Goal: Task Accomplishment & Management: Manage account settings

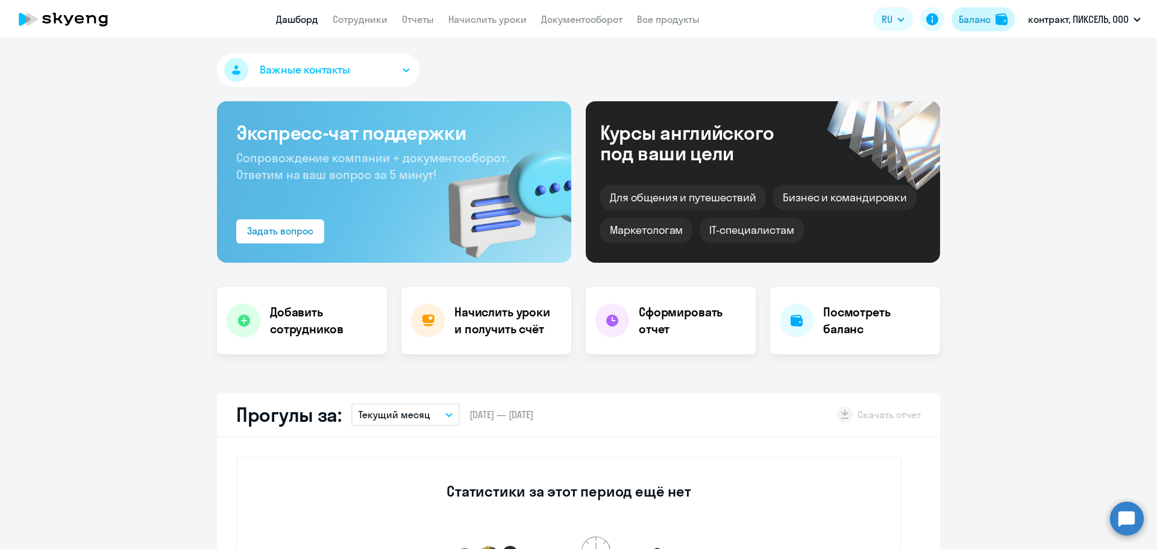
select select "30"
click at [971, 22] on div "Баланс" at bounding box center [975, 19] width 32 height 14
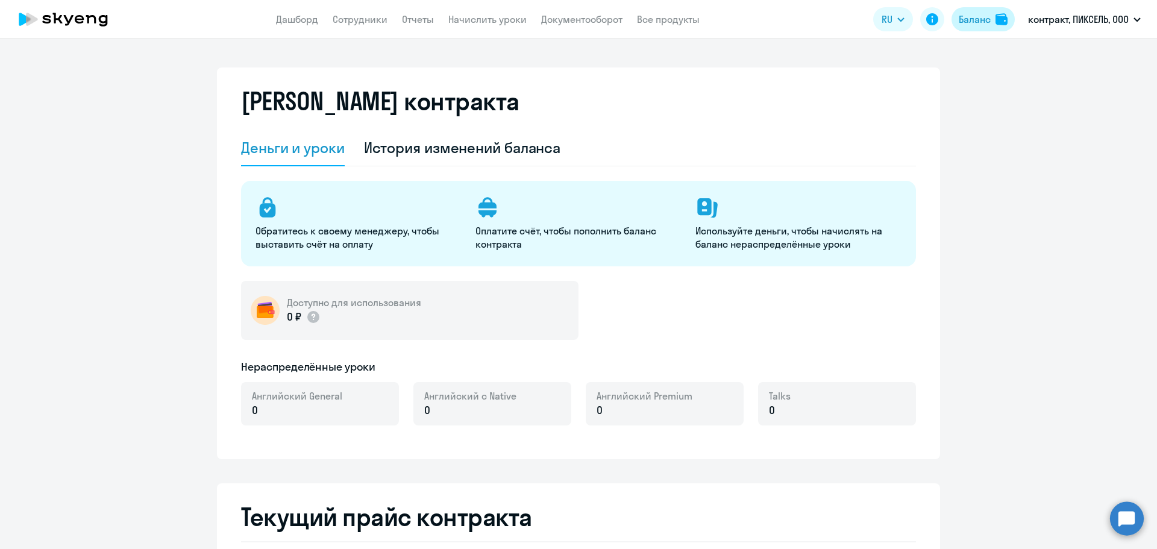
select select "english_adult_not_native_speaker"
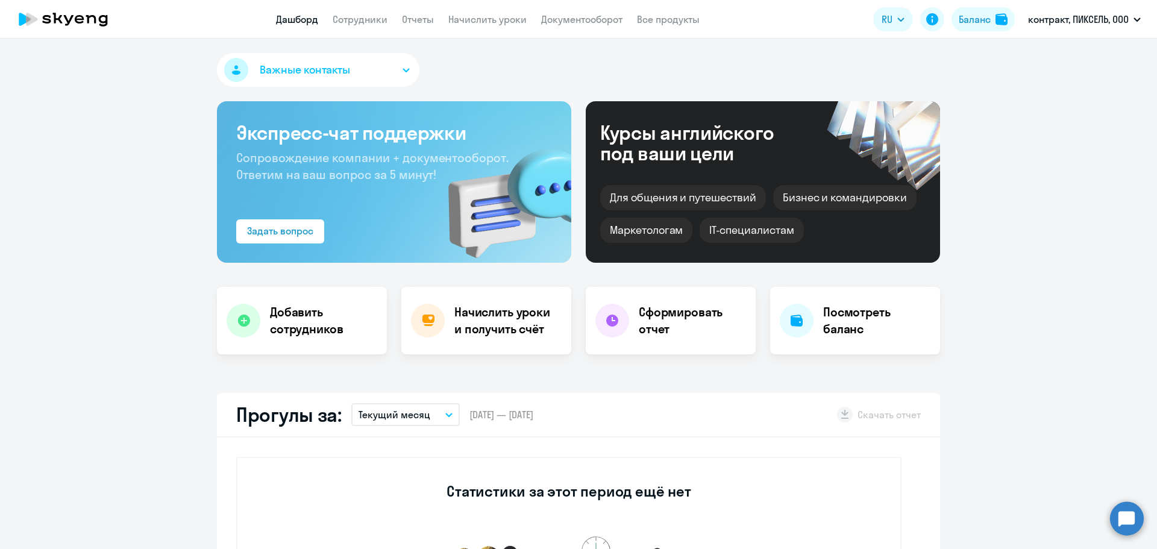
select select "30"
click at [1113, 52] on li "#10363, ВИМ ТЕХ, ООО" at bounding box center [1084, 56] width 125 height 30
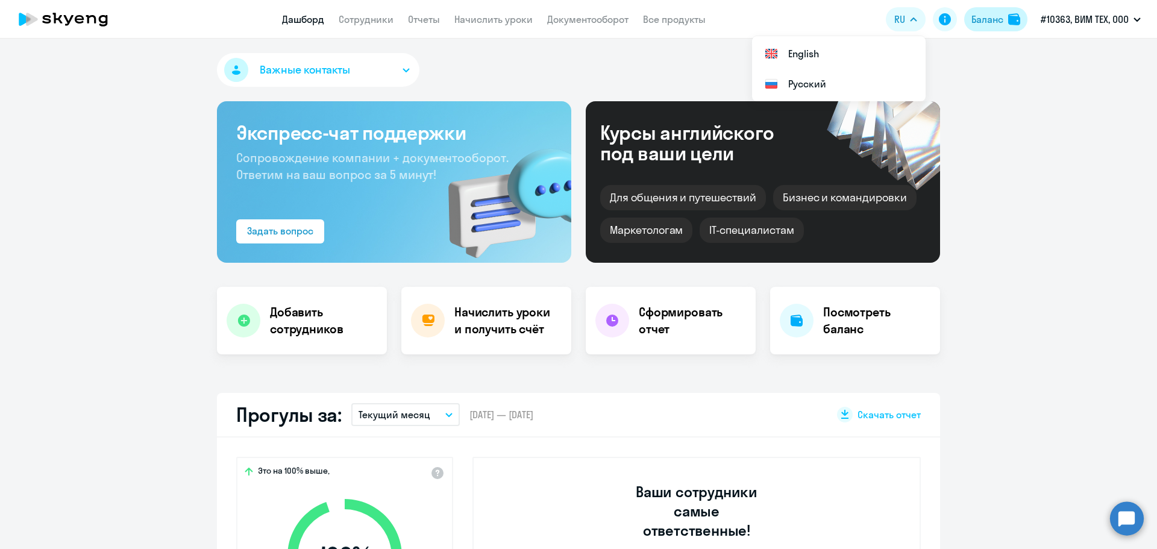
click at [984, 19] on div "Баланс" at bounding box center [988, 19] width 32 height 14
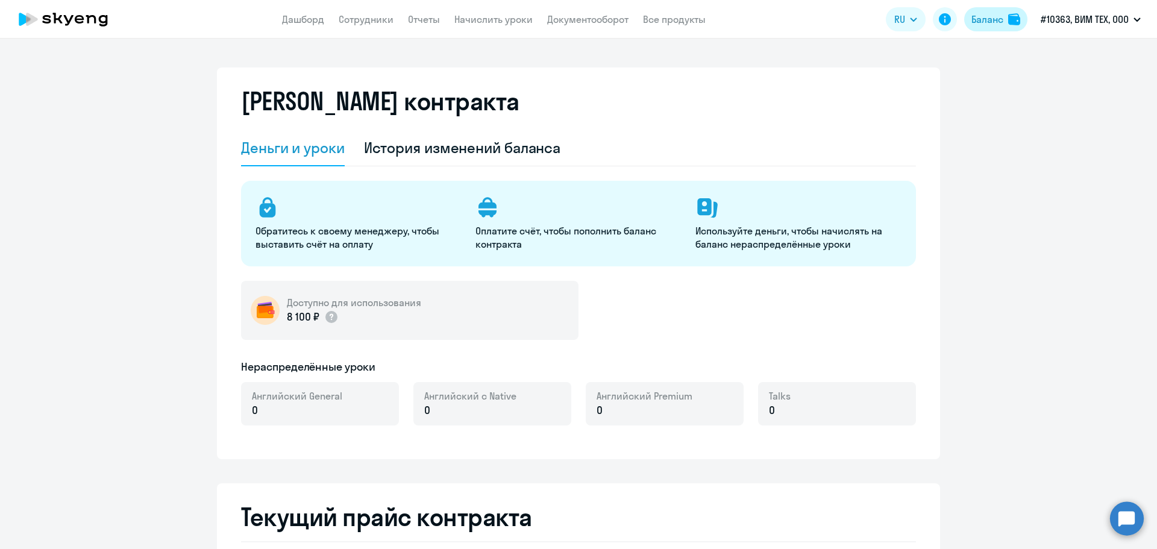
select select "english_adult_not_native_speaker"
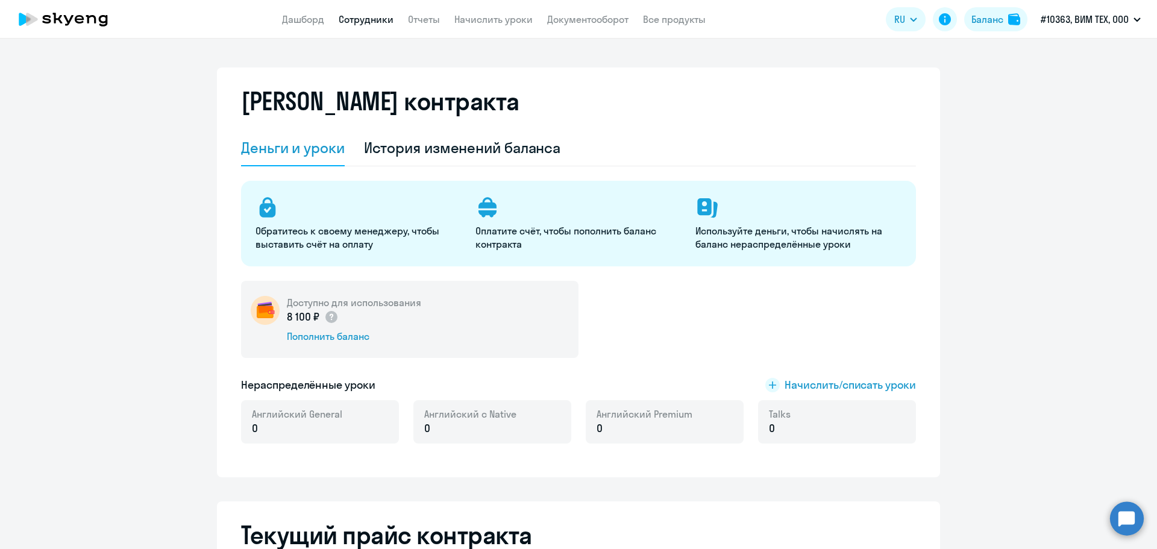
click at [375, 22] on link "Сотрудники" at bounding box center [366, 19] width 55 height 12
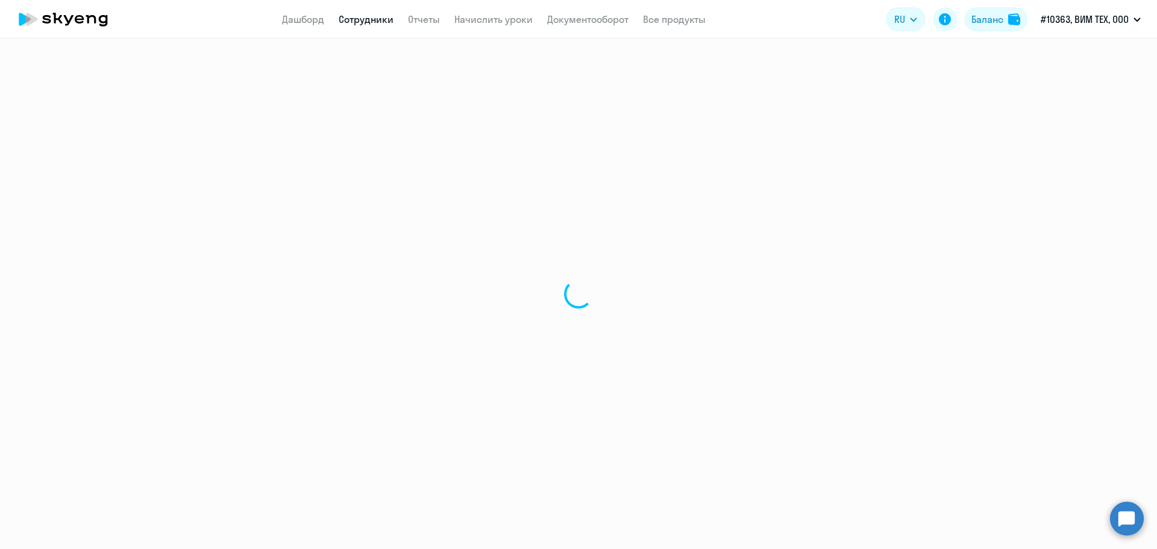
select select "30"
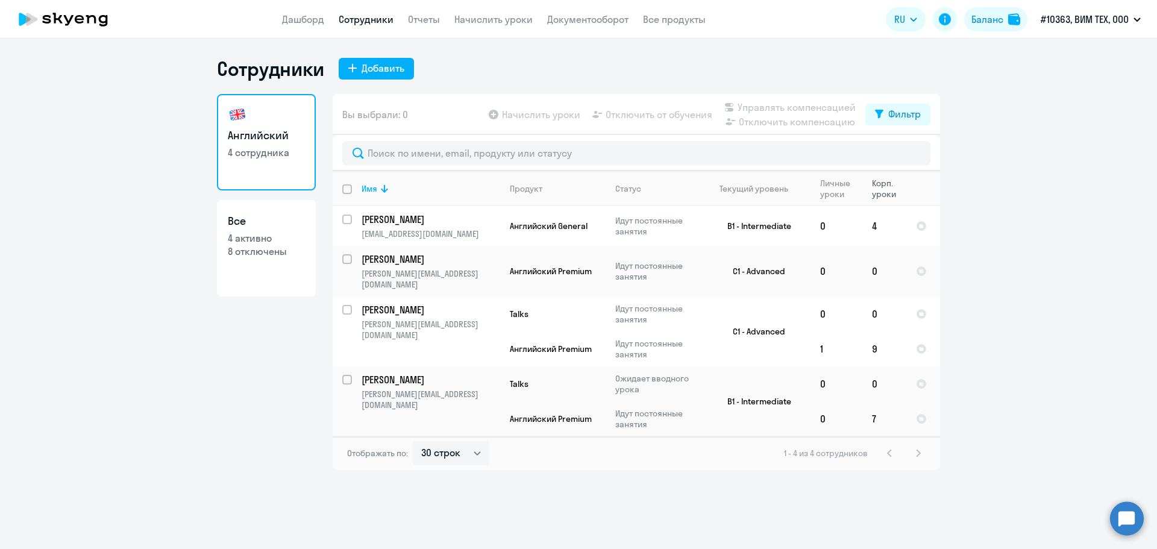
click at [880, 186] on div "Корп. уроки" at bounding box center [889, 189] width 34 height 22
drag, startPoint x: 444, startPoint y: 224, endPoint x: 453, endPoint y: 226, distance: 9.9
click at [444, 224] on p "[PERSON_NAME]" at bounding box center [430, 219] width 136 height 13
click at [571, 228] on span "Английский General" at bounding box center [549, 226] width 78 height 11
click at [633, 227] on p "Идут постоянные занятия" at bounding box center [656, 226] width 83 height 22
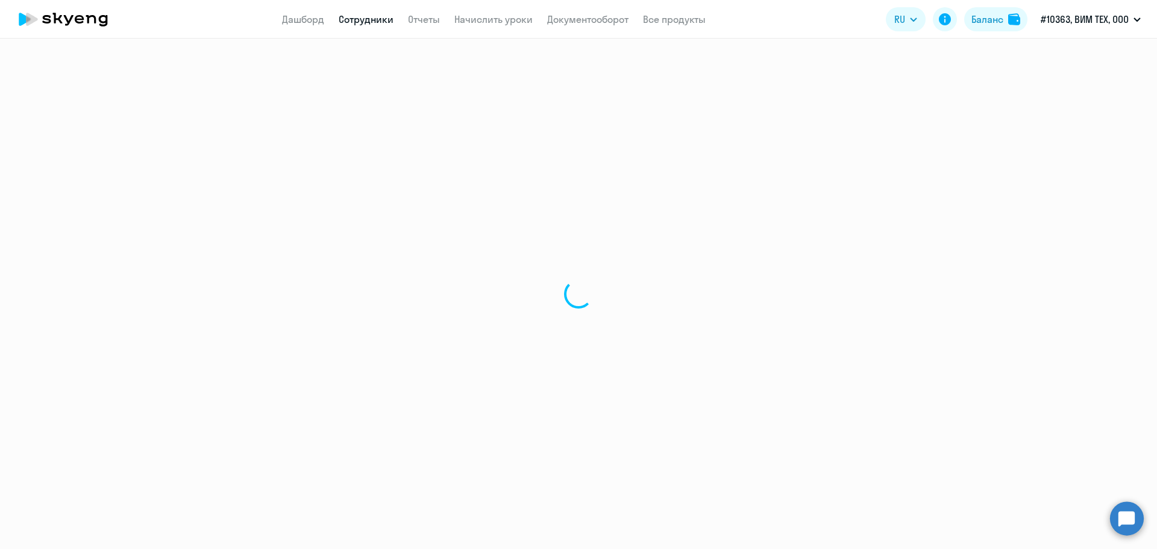
click at [771, 233] on div at bounding box center [578, 294] width 1157 height 510
select select "english"
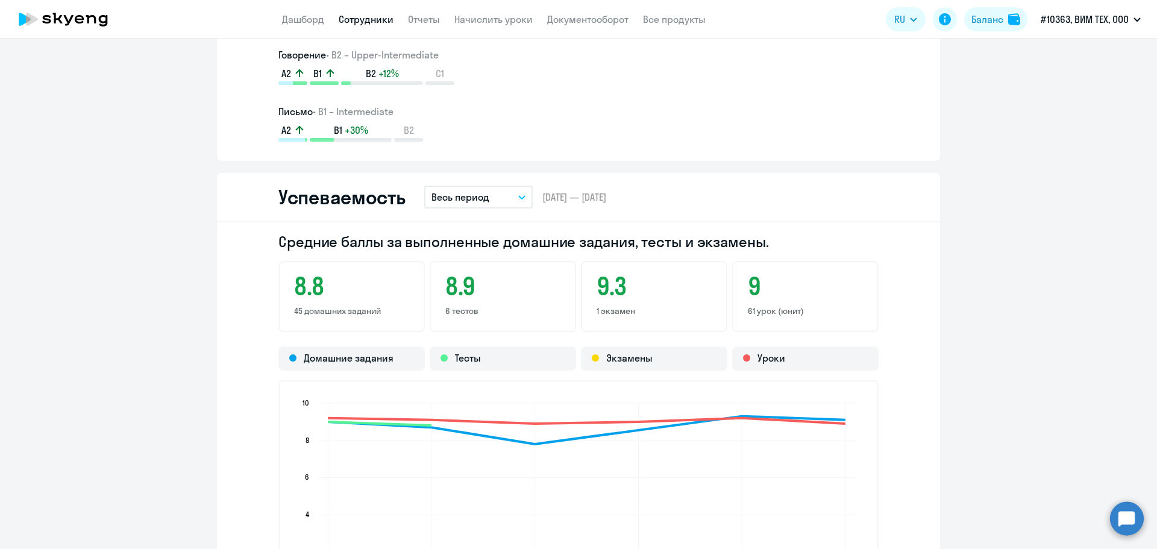
scroll to position [964, 0]
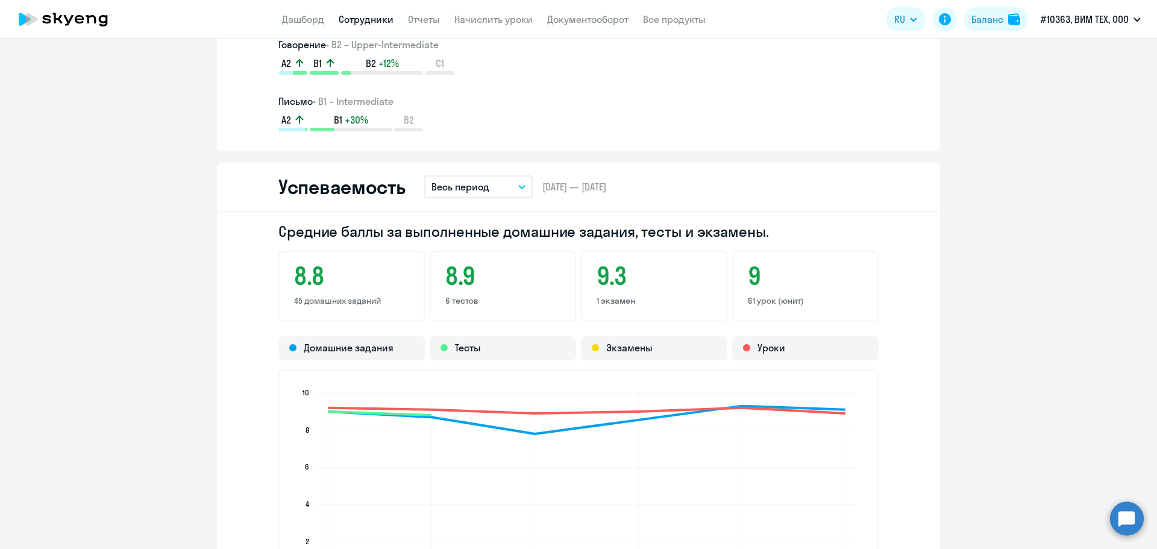
click at [522, 188] on button "Весь период" at bounding box center [478, 186] width 108 height 23
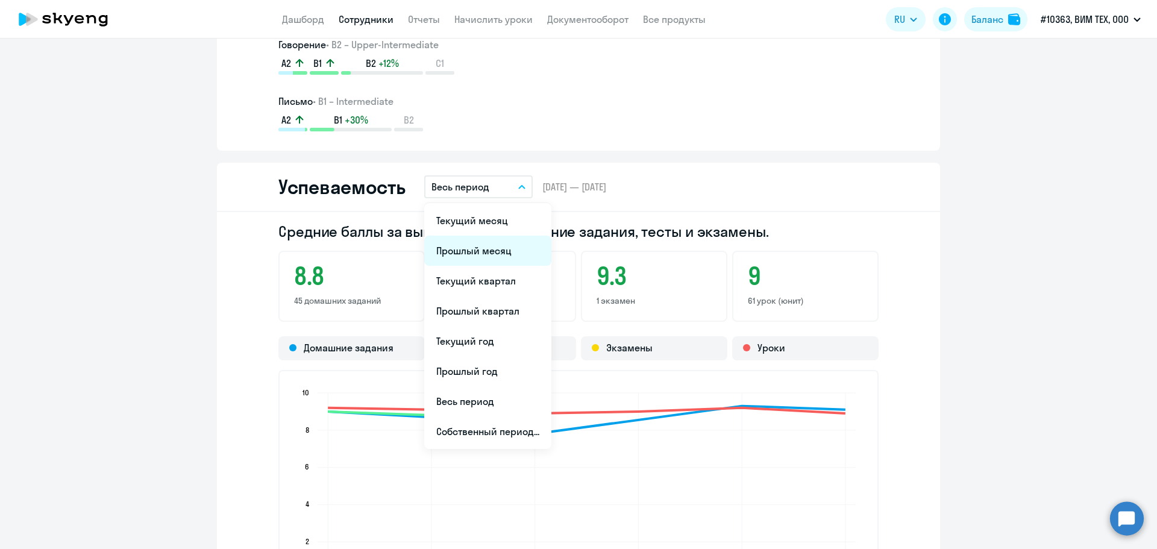
click at [465, 256] on li "Прошлый месяц" at bounding box center [487, 251] width 127 height 30
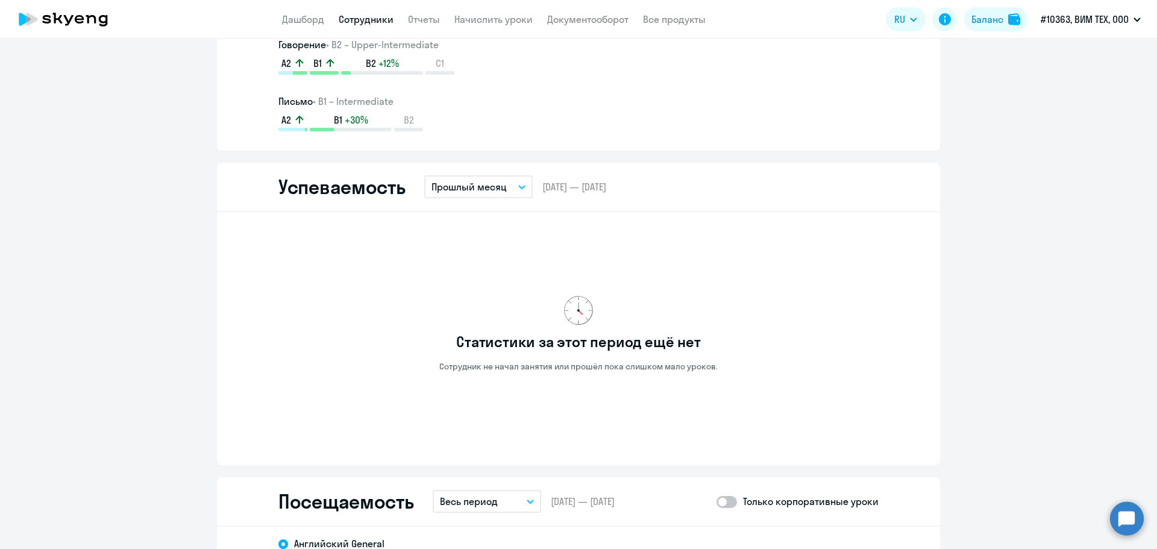
click at [505, 181] on button "Прошлый месяц" at bounding box center [478, 186] width 108 height 23
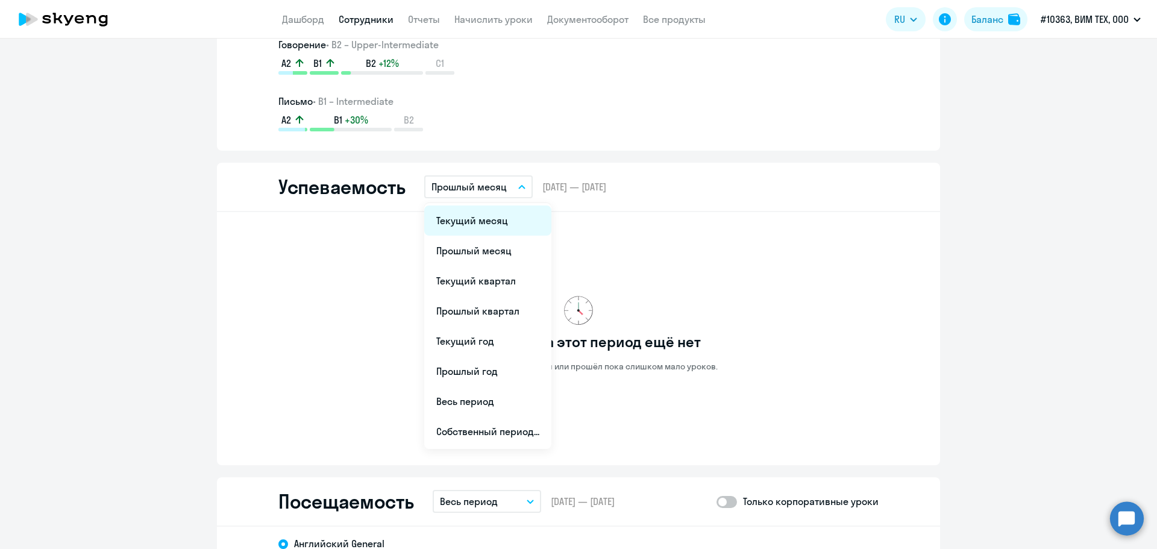
click at [488, 227] on li "Текущий месяц" at bounding box center [487, 221] width 127 height 30
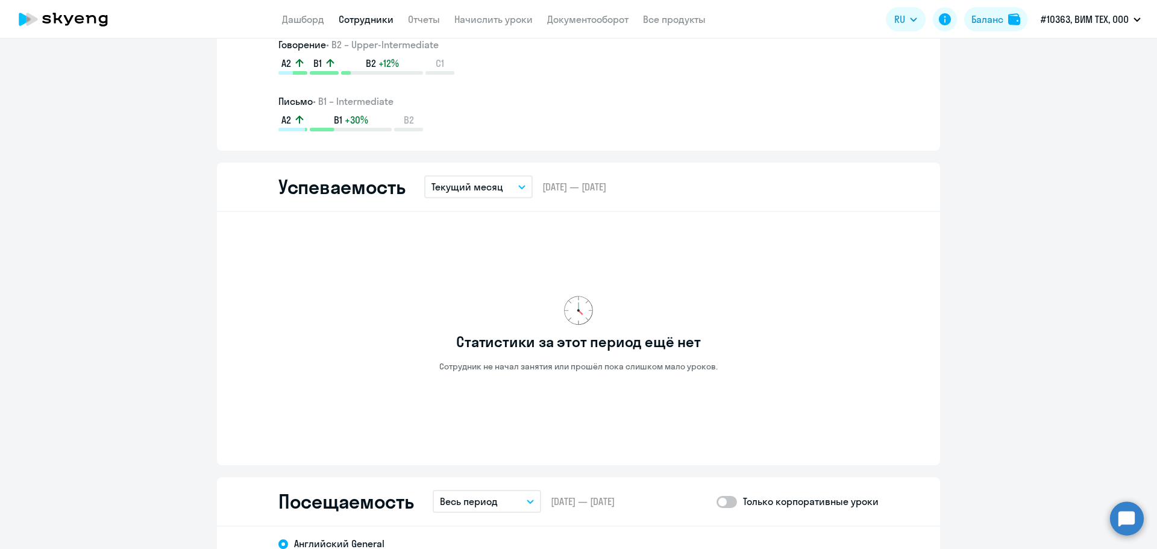
click at [514, 190] on button "Текущий месяц" at bounding box center [478, 186] width 108 height 23
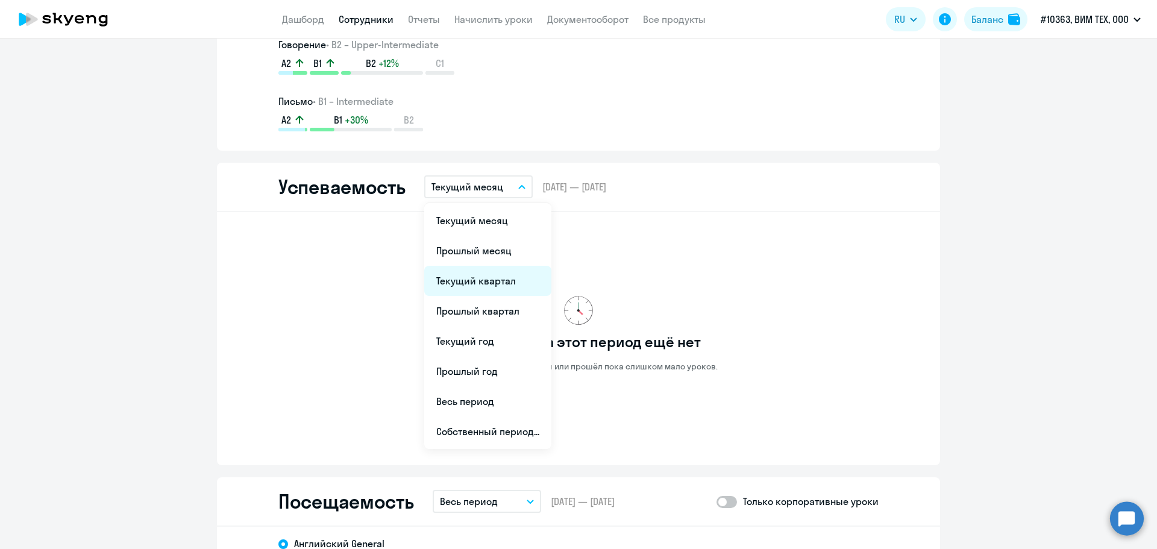
click at [463, 278] on li "Текущий квартал" at bounding box center [487, 281] width 127 height 30
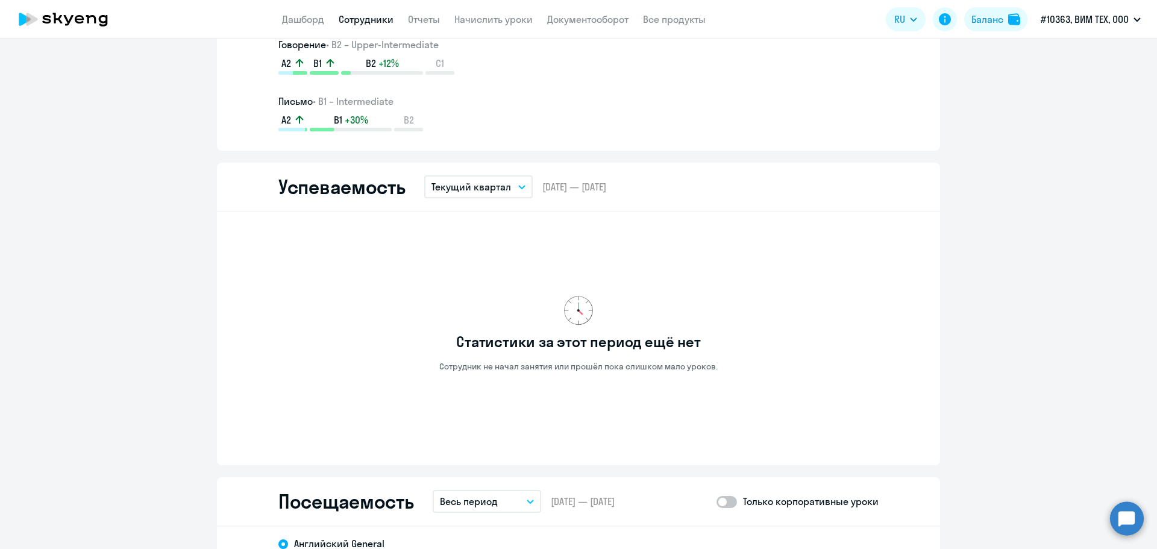
click at [518, 185] on icon "button" at bounding box center [521, 187] width 7 height 4
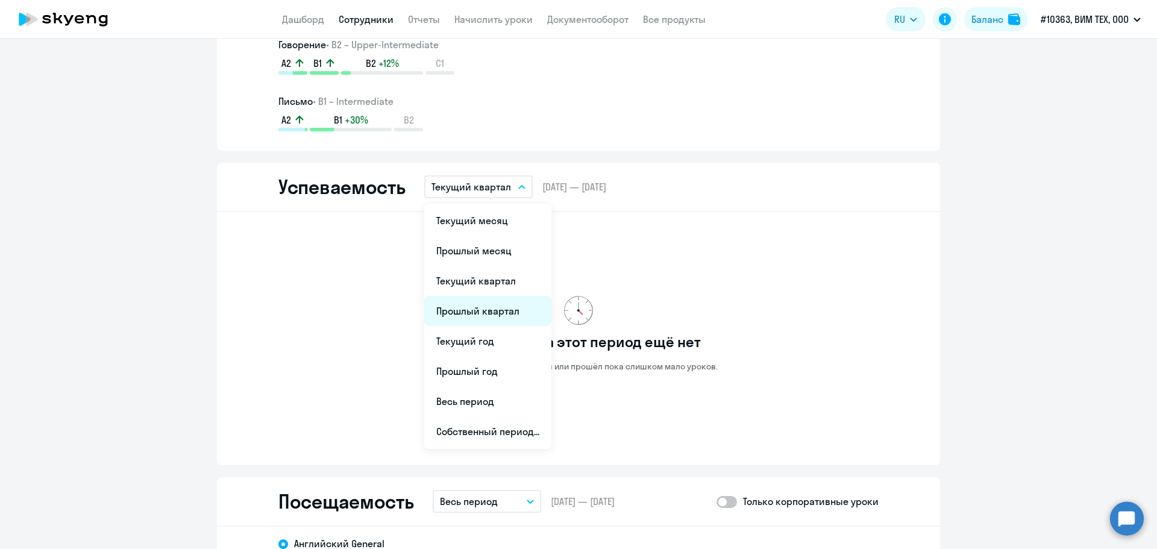
click at [474, 299] on li "Прошлый квартал" at bounding box center [487, 311] width 127 height 30
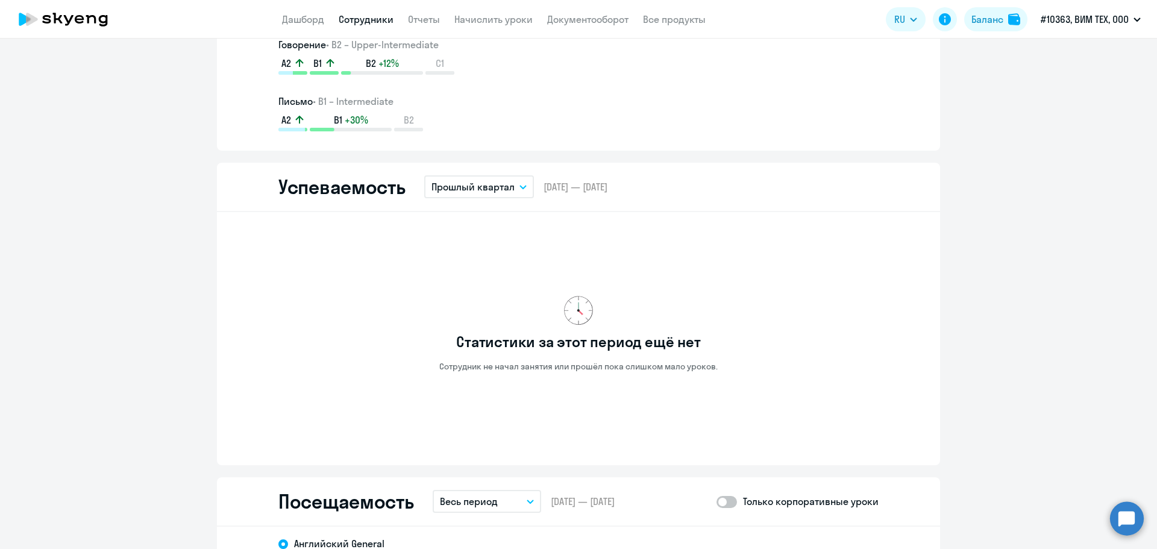
click at [515, 179] on button "Прошлый квартал" at bounding box center [479, 186] width 110 height 23
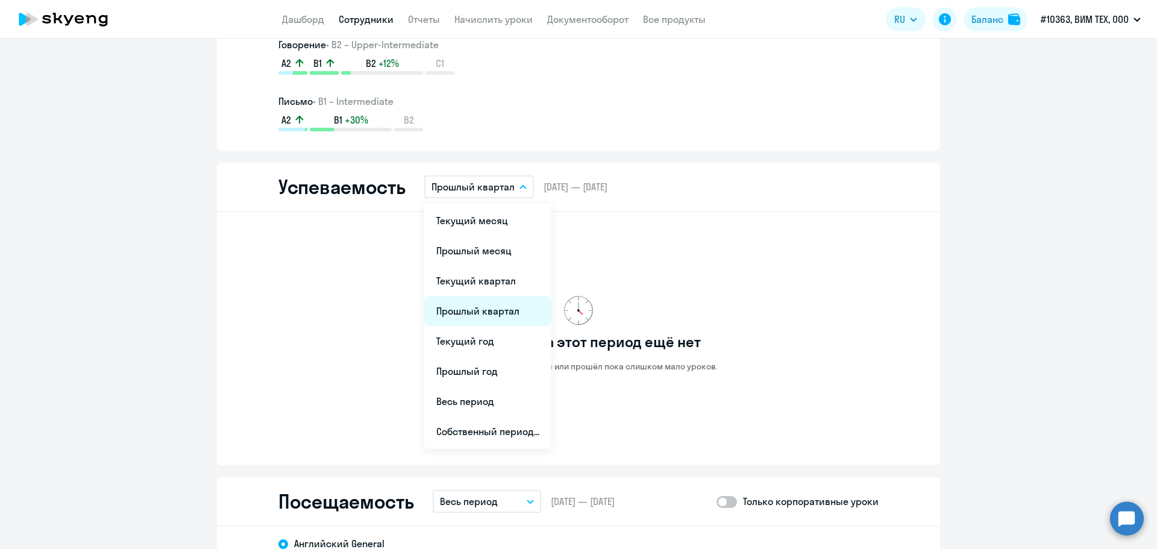
click at [474, 307] on li "Прошлый квартал" at bounding box center [487, 311] width 127 height 30
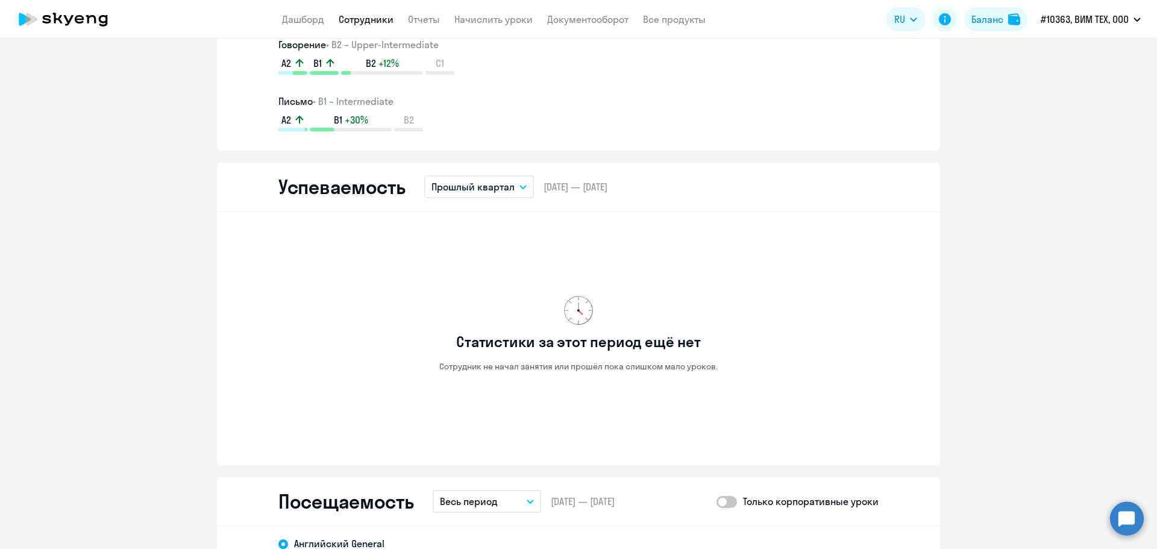
click at [510, 186] on button "Прошлый квартал" at bounding box center [479, 186] width 110 height 23
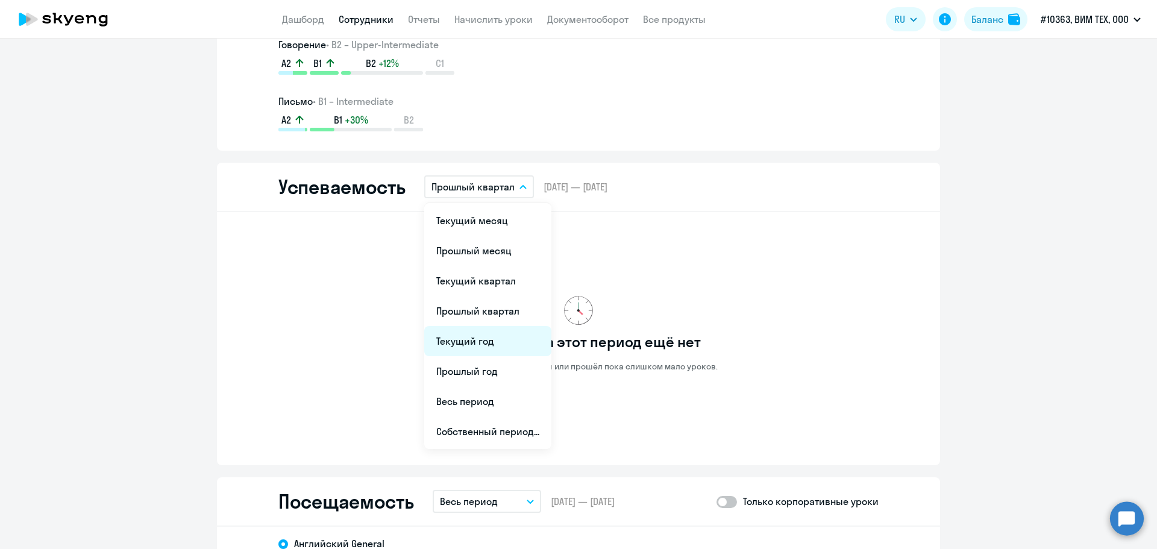
click at [486, 338] on li "Текущий год" at bounding box center [487, 341] width 127 height 30
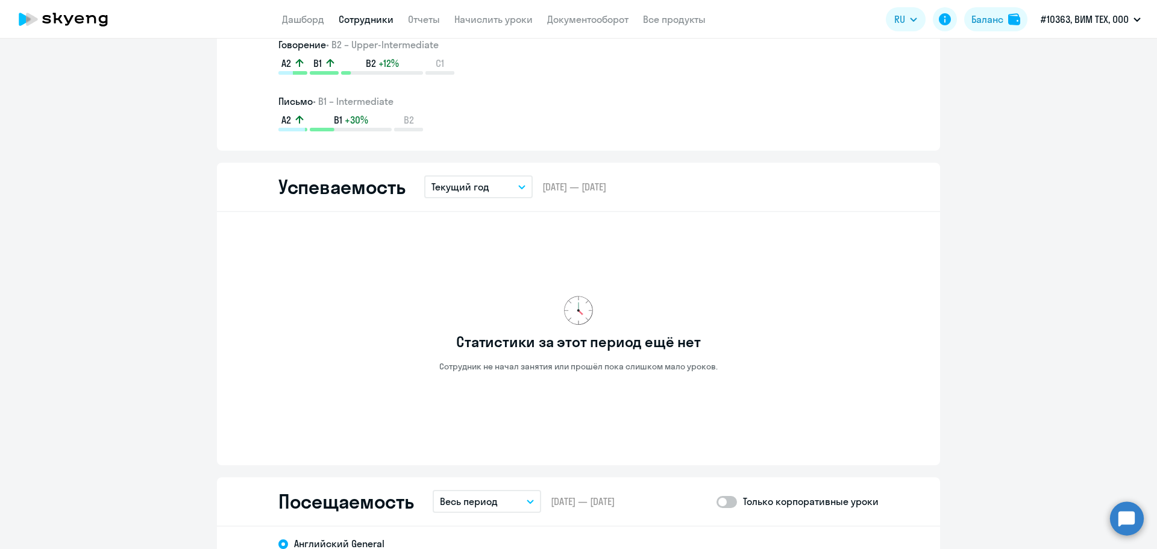
click at [497, 187] on button "Текущий год" at bounding box center [478, 186] width 108 height 23
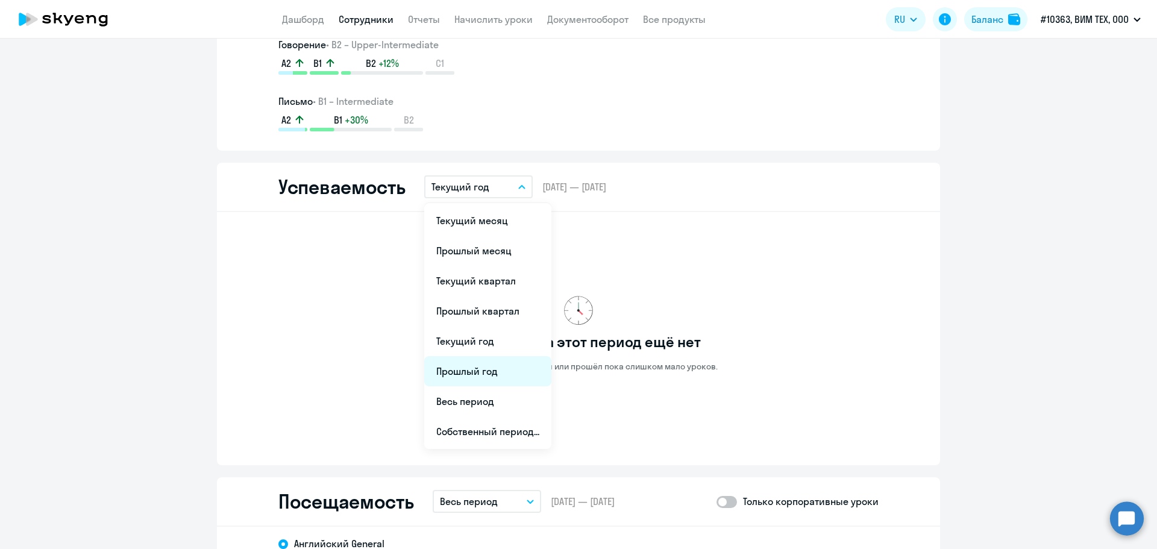
click at [491, 380] on li "Прошлый год" at bounding box center [487, 371] width 127 height 30
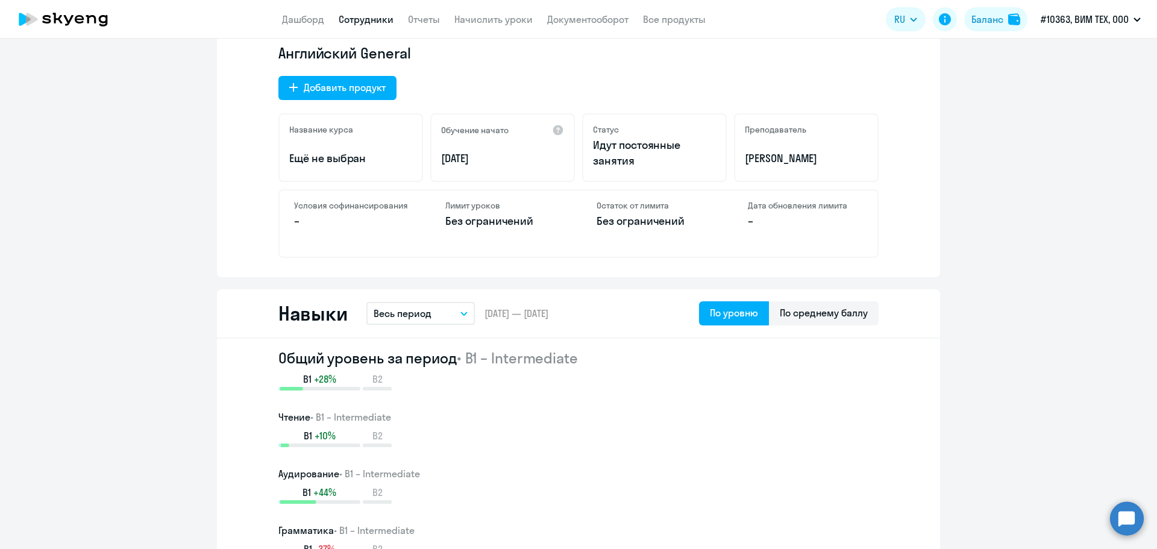
scroll to position [0, 0]
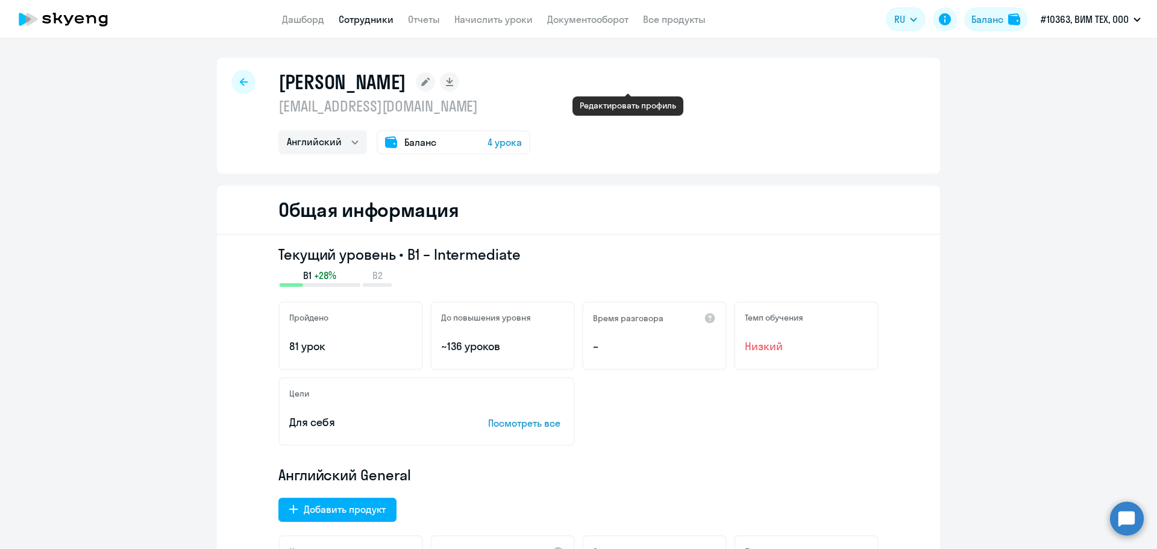
click at [435, 79] on rect at bounding box center [425, 81] width 19 height 19
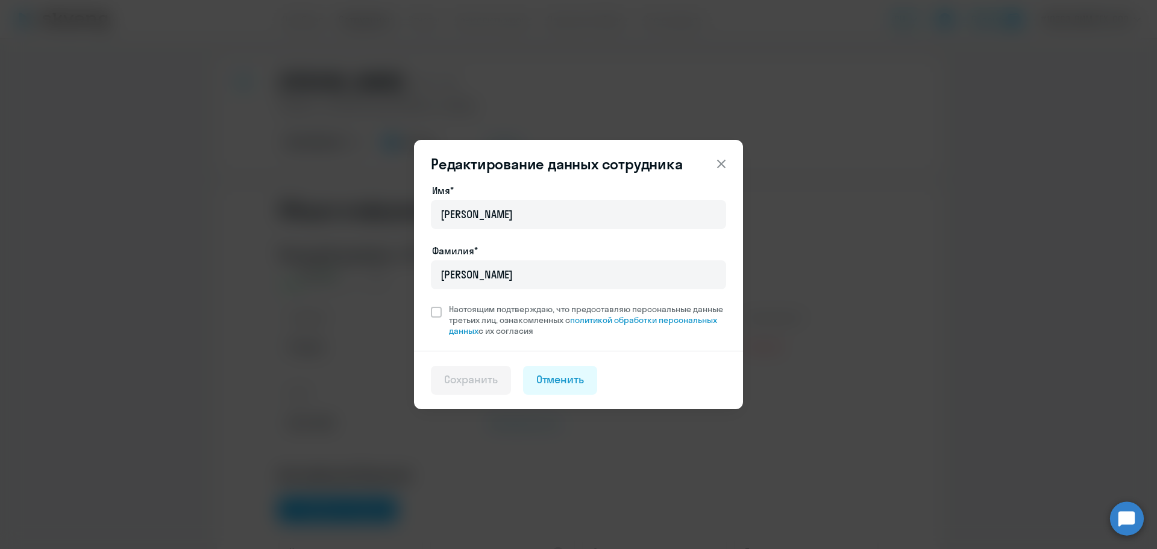
click at [721, 163] on icon at bounding box center [721, 164] width 8 height 8
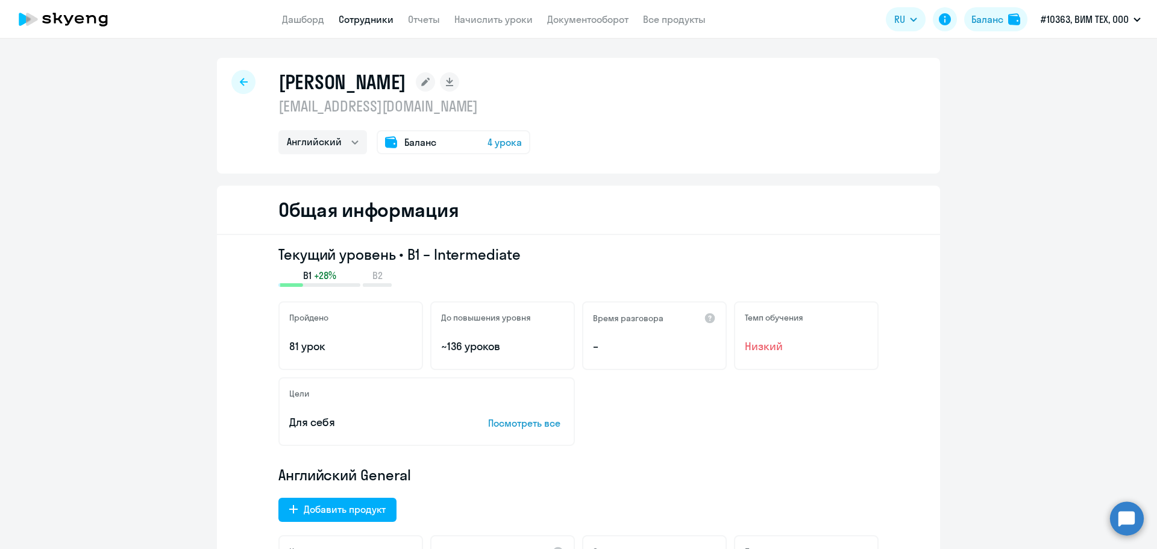
click at [503, 144] on span "4 урока" at bounding box center [505, 142] width 34 height 14
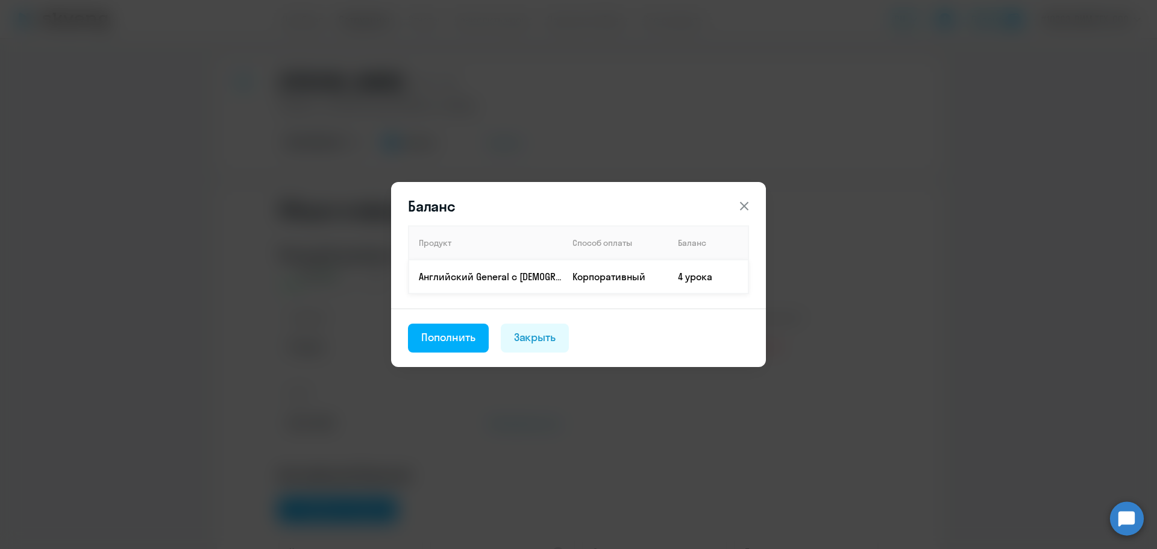
click at [644, 279] on td "Корпоративный" at bounding box center [615, 277] width 105 height 34
click at [743, 207] on icon at bounding box center [744, 206] width 8 height 8
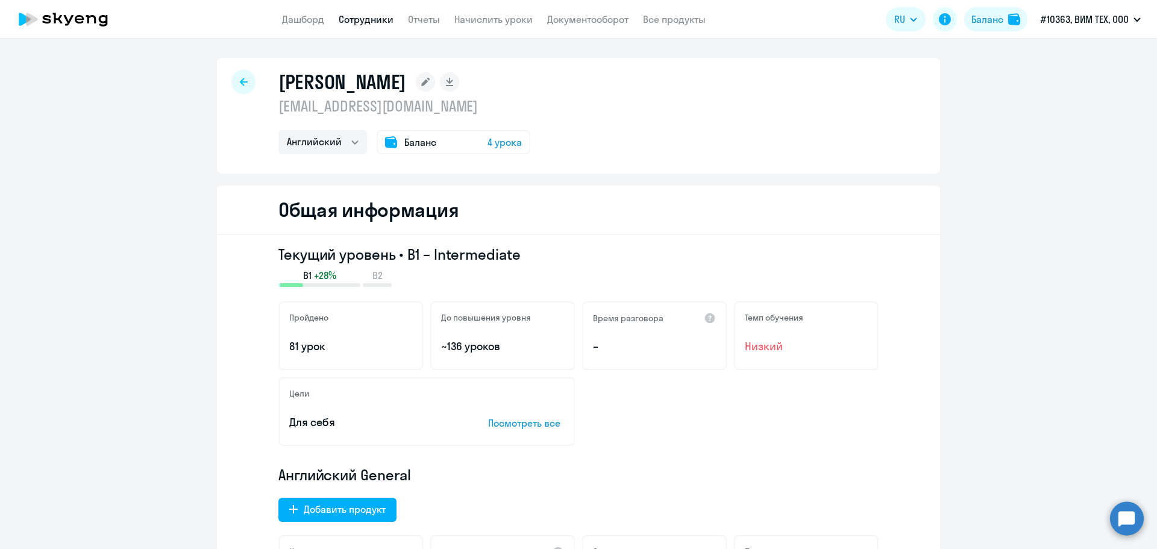
click at [240, 78] on icon at bounding box center [244, 82] width 8 height 8
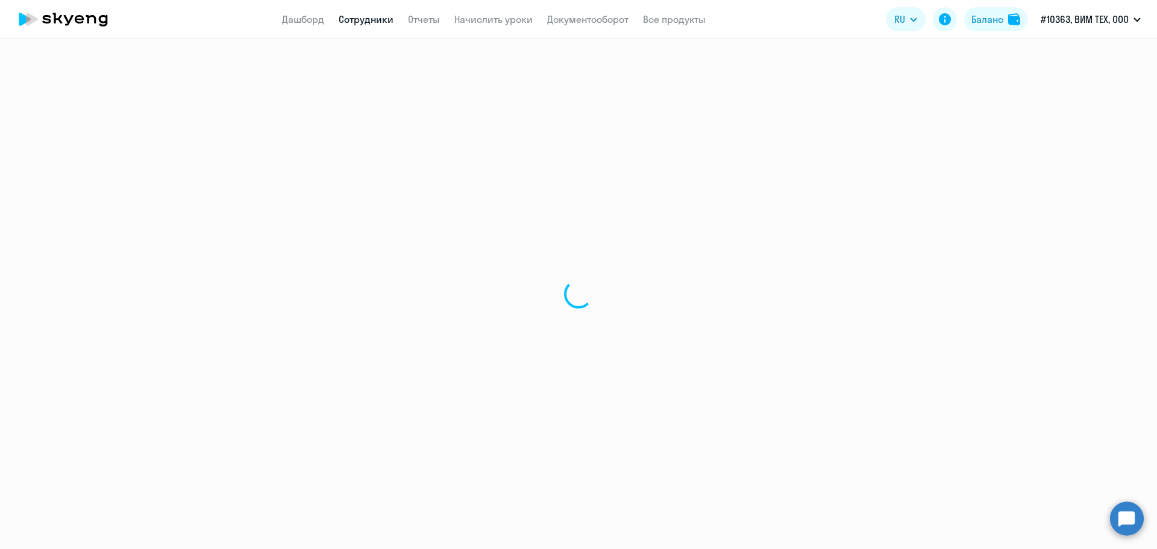
select select "30"
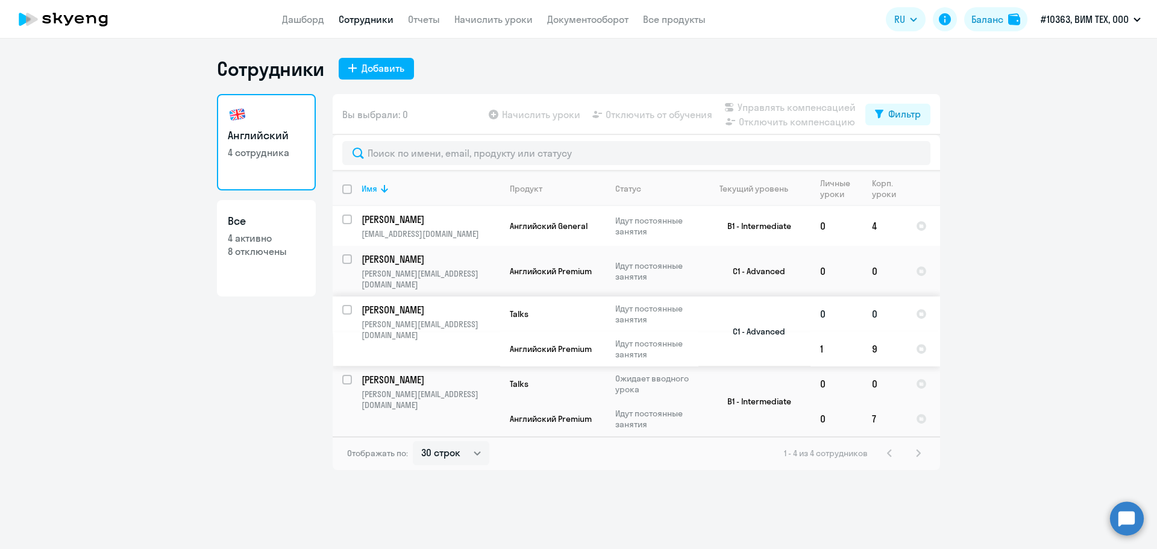
click at [422, 319] on p "[PERSON_NAME][EMAIL_ADDRESS][DOMAIN_NAME]" at bounding box center [431, 330] width 138 height 22
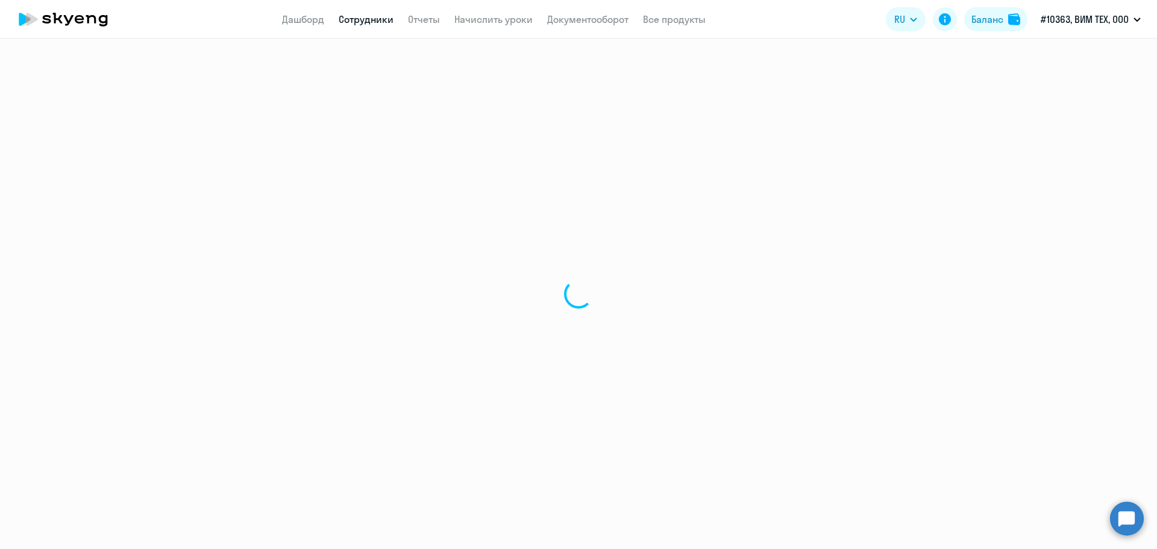
select select "english"
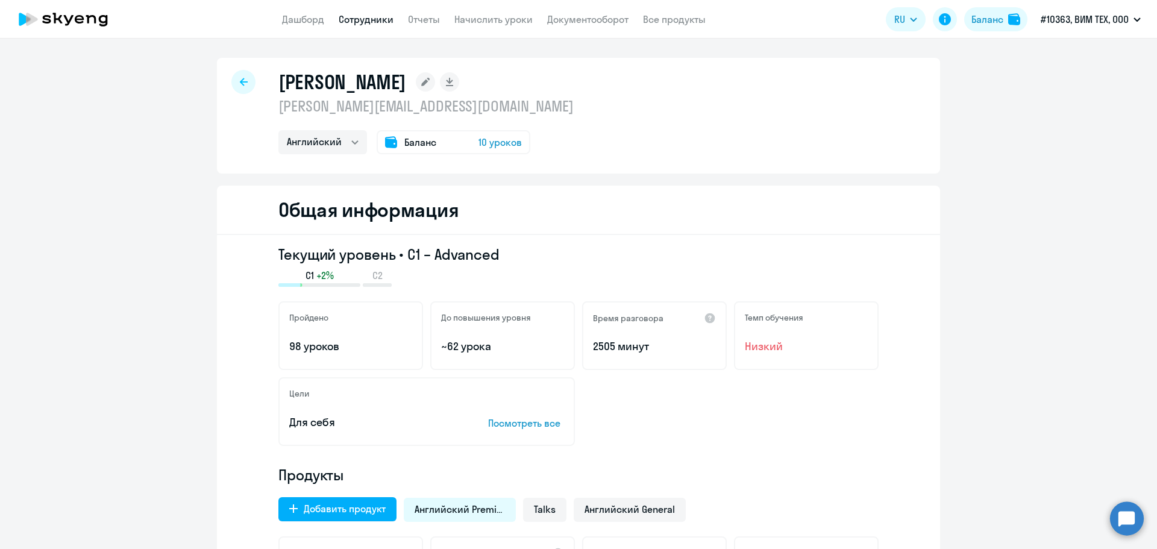
click at [485, 138] on span "10 уроков" at bounding box center [500, 142] width 43 height 14
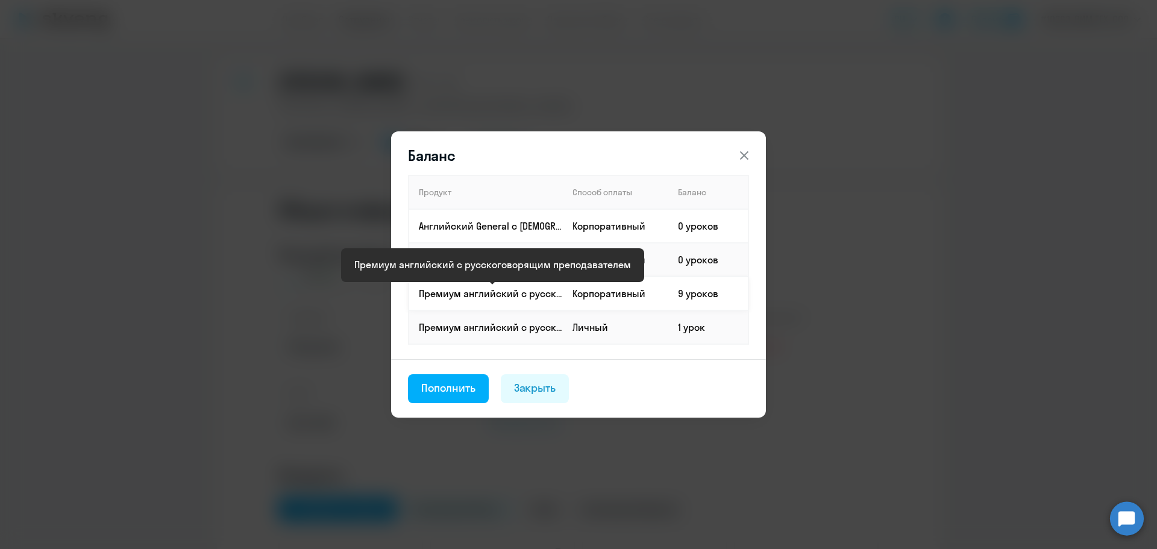
click at [530, 297] on p "Премиум английский с русскоговорящим преподавателем" at bounding box center [490, 293] width 143 height 13
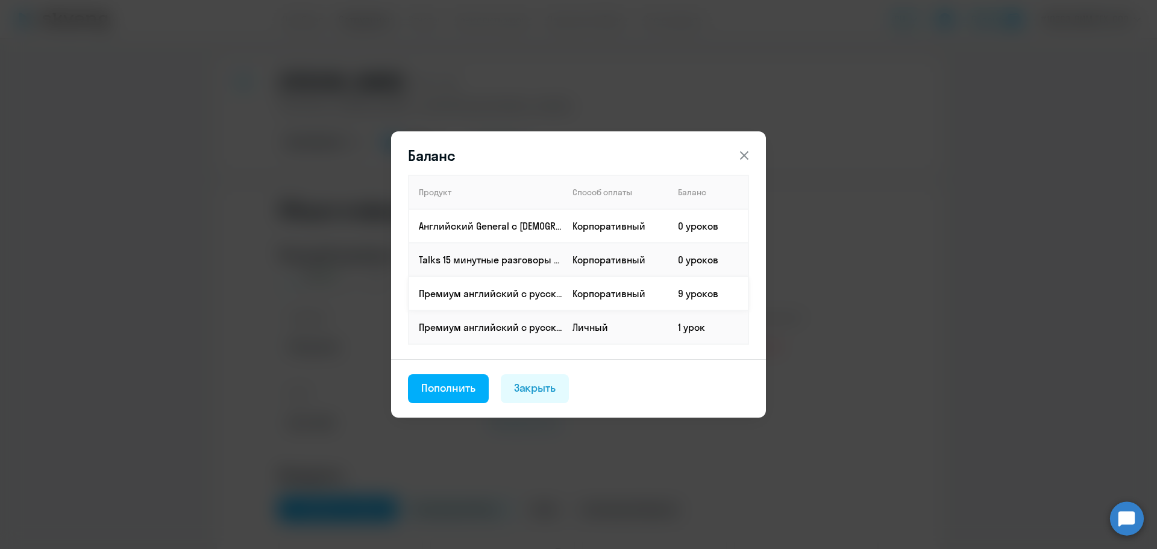
click at [603, 306] on td "Корпоративный" at bounding box center [615, 294] width 105 height 34
click at [578, 298] on td "Корпоративный" at bounding box center [615, 294] width 105 height 34
click at [470, 377] on button "Пополнить" at bounding box center [448, 388] width 81 height 29
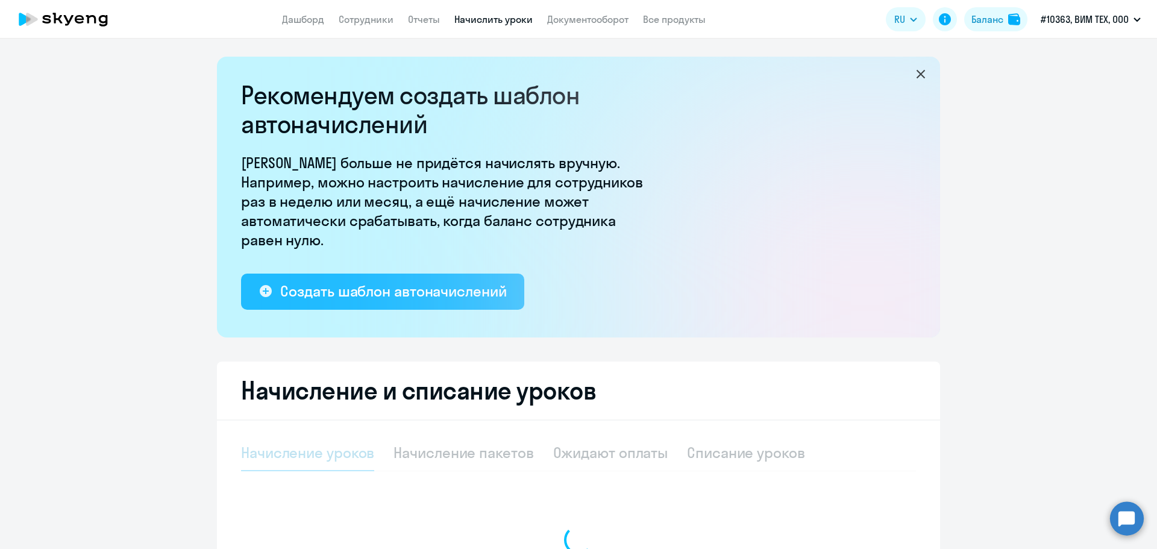
select select "10"
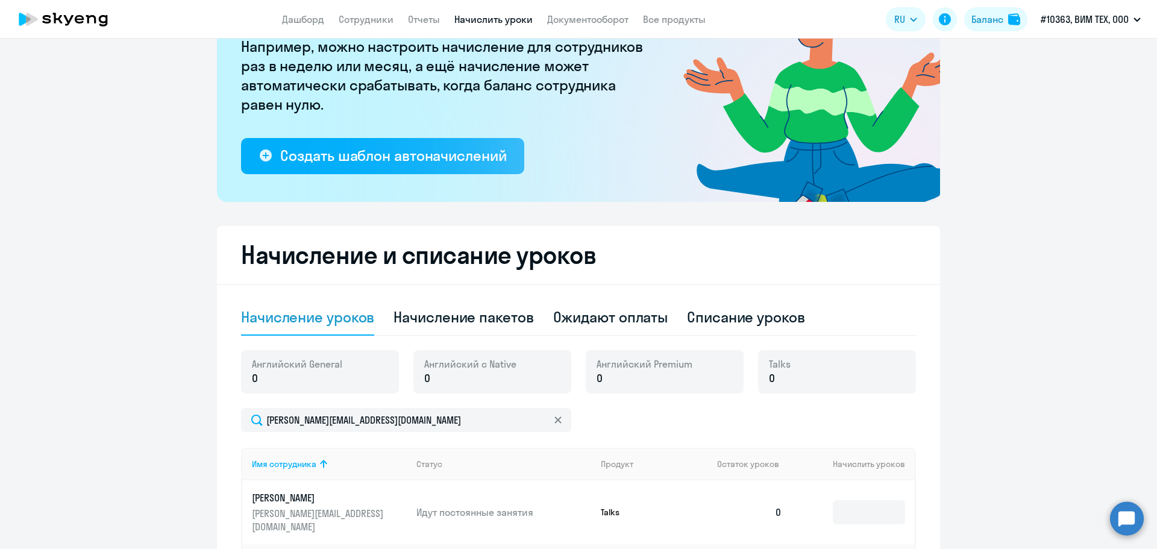
scroll to position [316, 0]
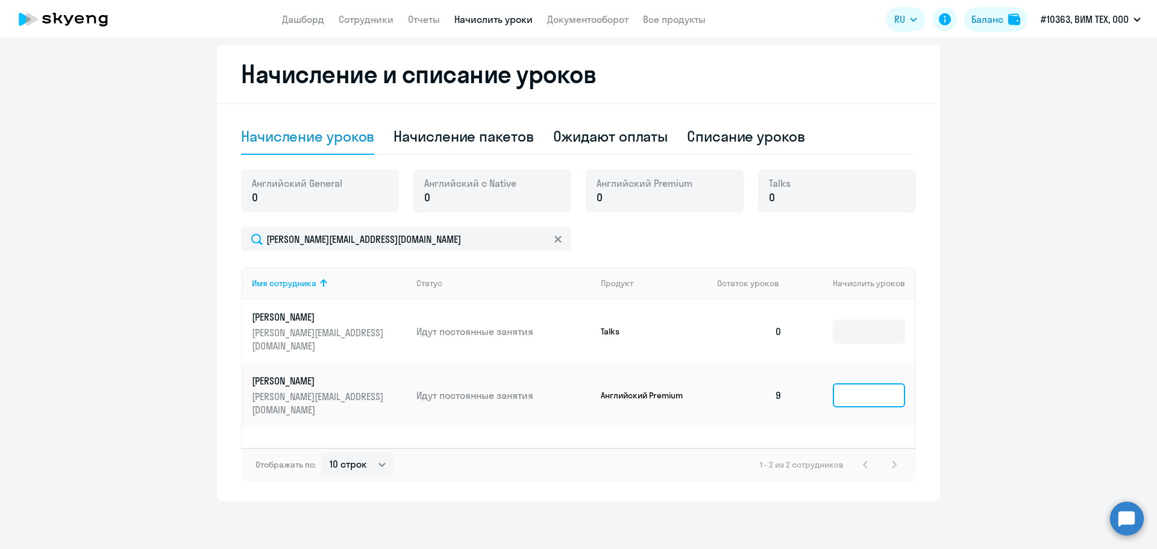
click at [862, 383] on input at bounding box center [869, 395] width 72 height 24
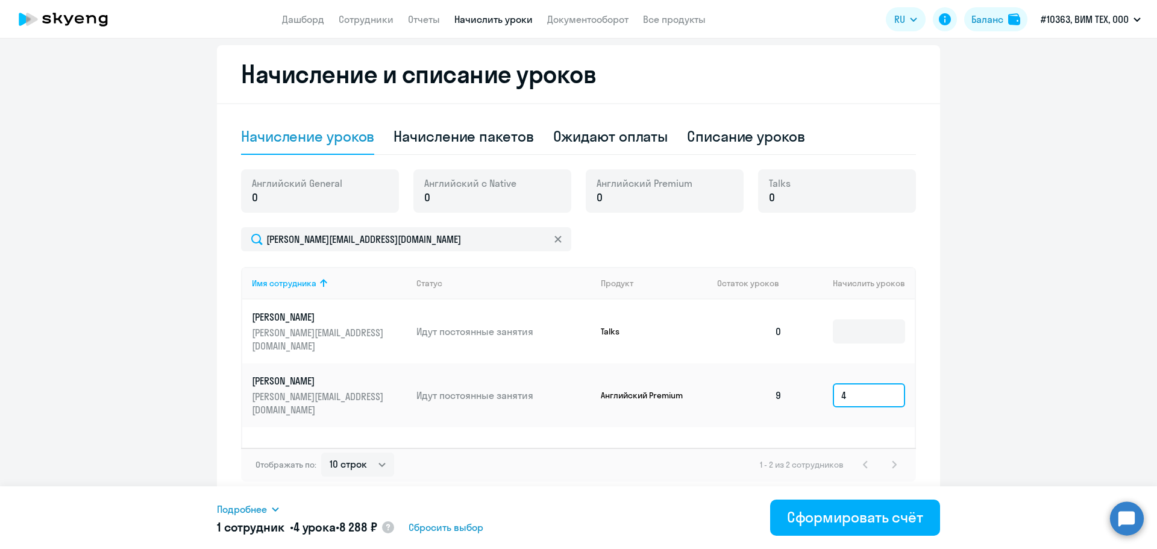
type input "4"
click at [270, 508] on div "Подробнее" at bounding box center [420, 509] width 407 height 14
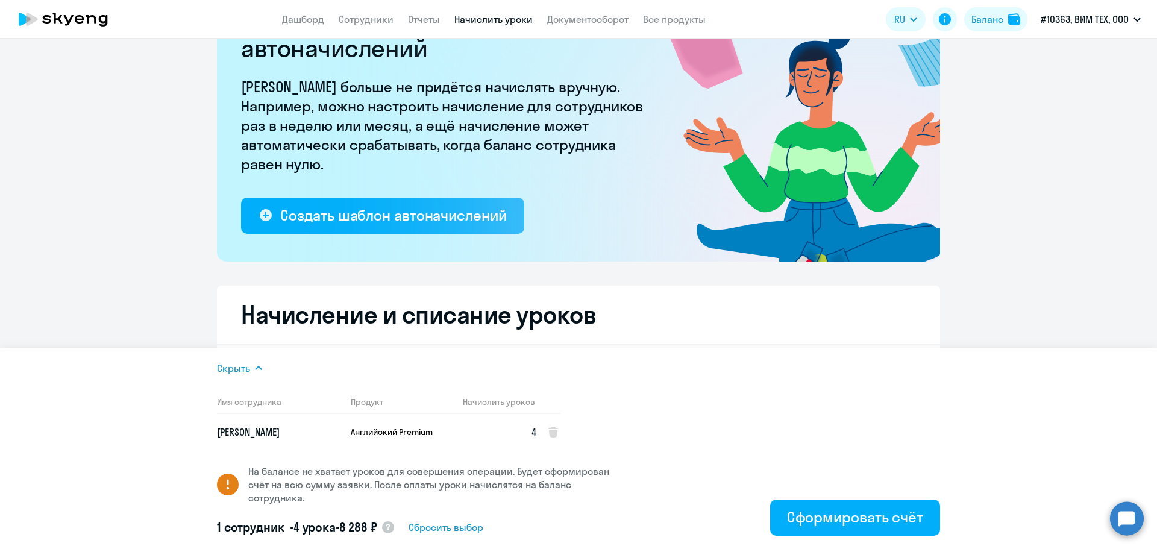
scroll to position [0, 0]
